Goal: Task Accomplishment & Management: Manage account settings

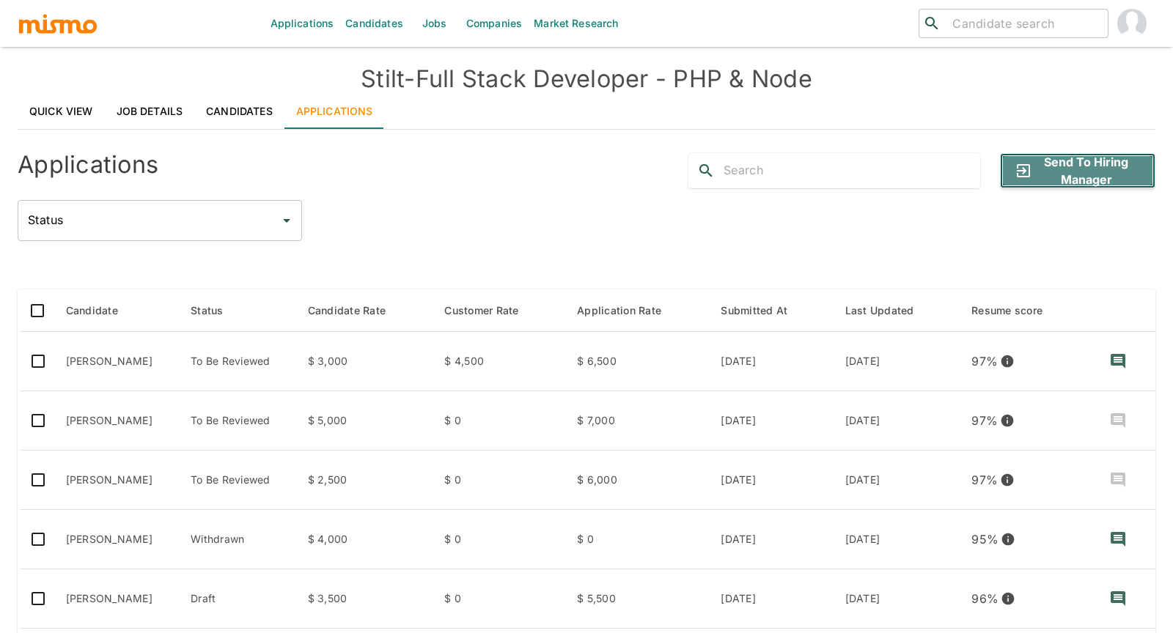
click at [1097, 166] on button "Send to Hiring Manager" at bounding box center [1077, 170] width 155 height 35
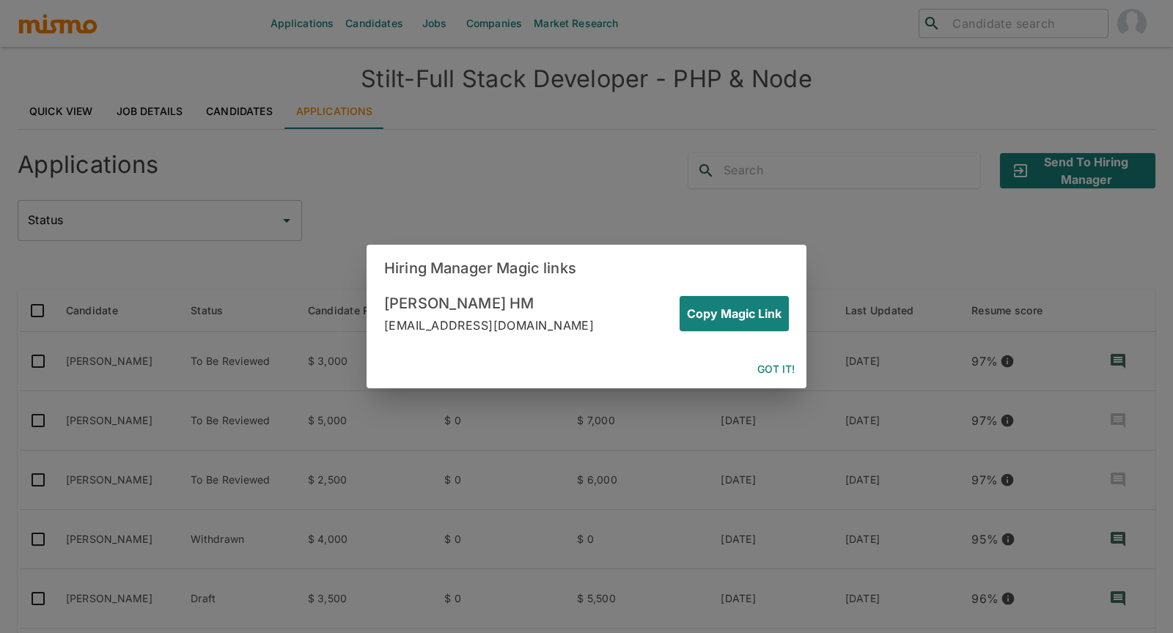
click at [779, 369] on button "Got it!" at bounding box center [775, 369] width 49 height 27
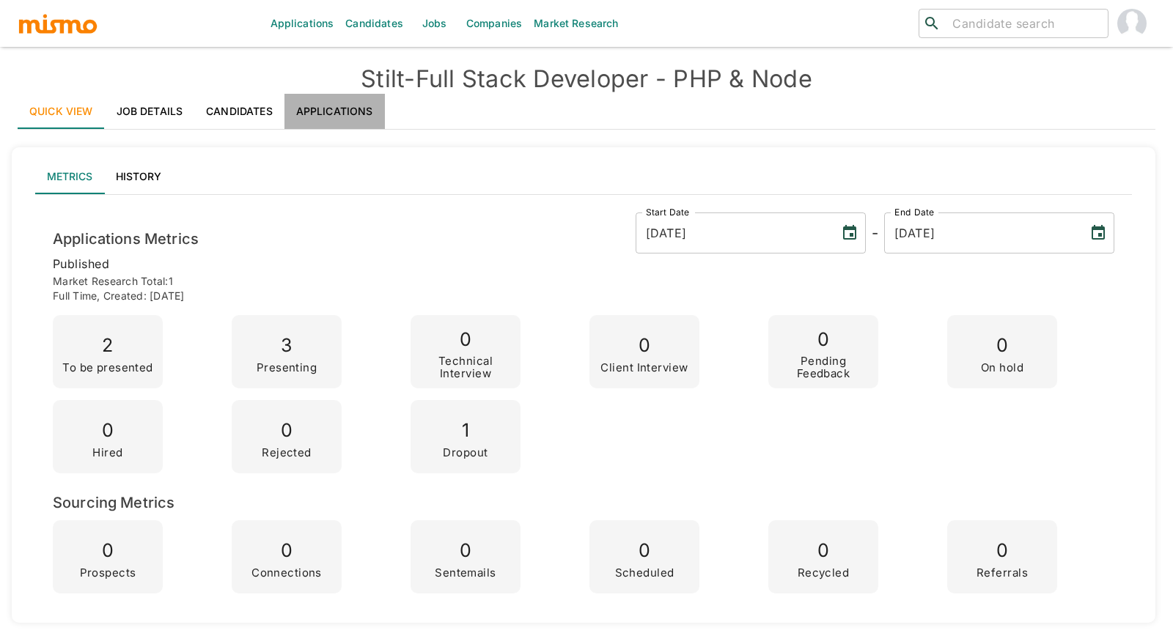
click at [344, 108] on link "Applications" at bounding box center [334, 111] width 100 height 35
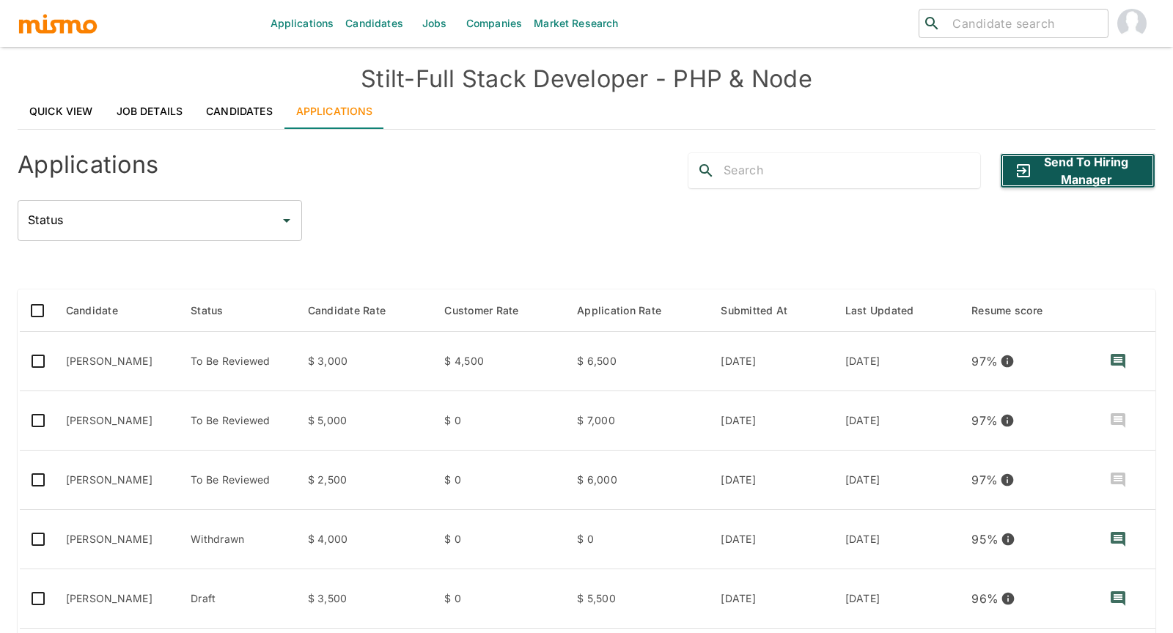
click at [1087, 177] on button "Send to Hiring Manager" at bounding box center [1077, 170] width 155 height 35
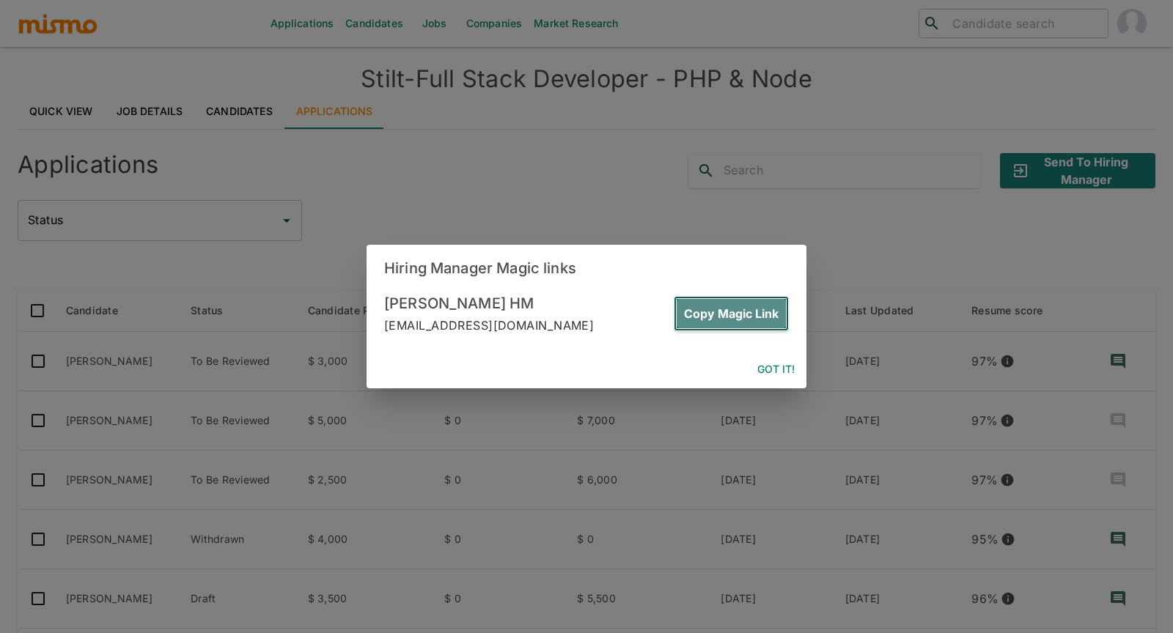
click at [753, 314] on button "Copy Magic Link" at bounding box center [730, 313] width 115 height 35
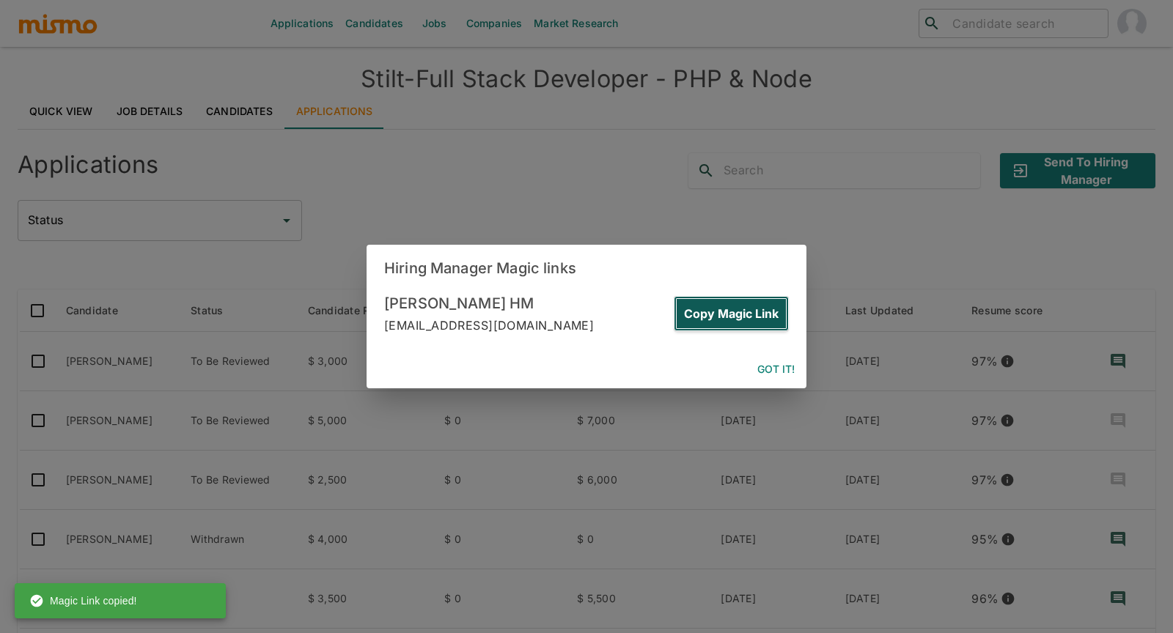
click at [746, 311] on button "Copy Magic Link" at bounding box center [730, 313] width 115 height 35
click at [780, 369] on button "Got it!" at bounding box center [775, 369] width 49 height 27
